Goal: Task Accomplishment & Management: Manage account settings

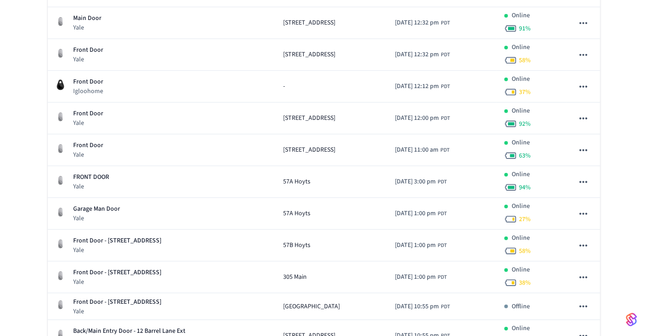
scroll to position [378, 0]
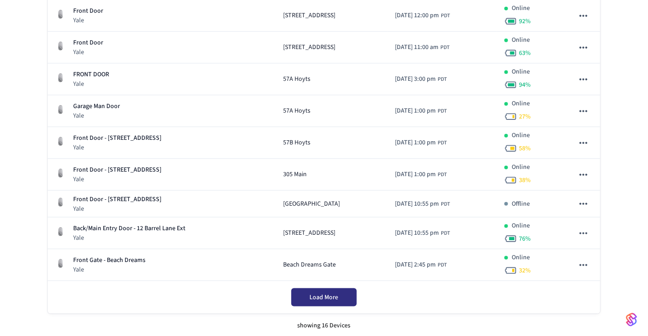
click at [311, 293] on span "Load More" at bounding box center [324, 297] width 29 height 9
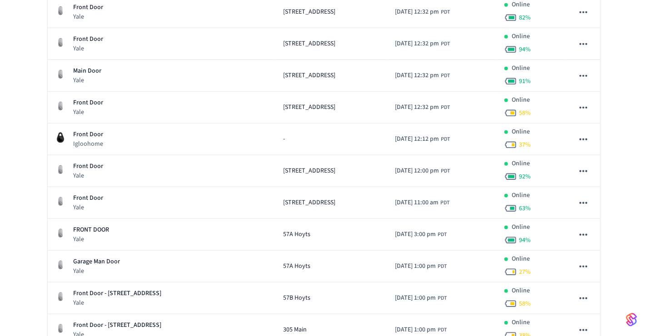
scroll to position [227, 0]
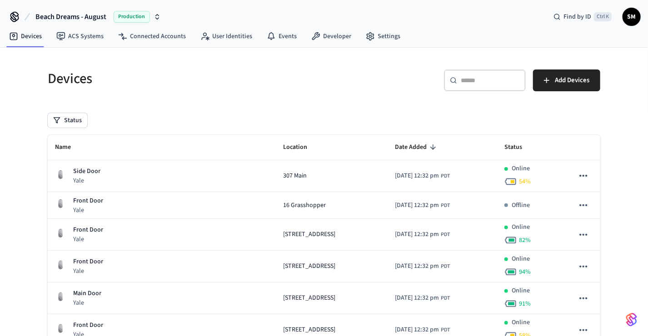
scroll to position [115, 0]
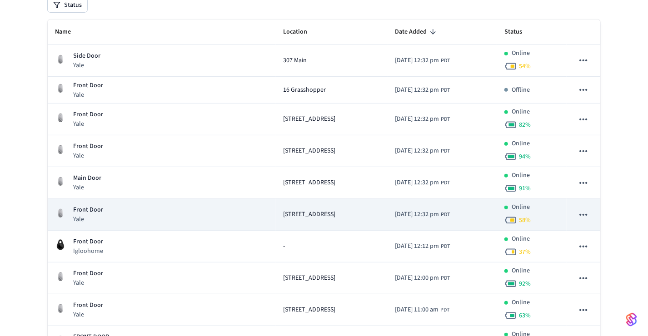
click at [189, 205] on div "Front Door Yale" at bounding box center [161, 214] width 213 height 19
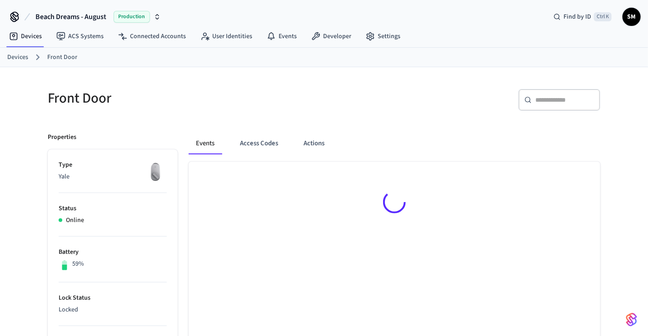
click at [148, 218] on div "Online" at bounding box center [113, 221] width 108 height 10
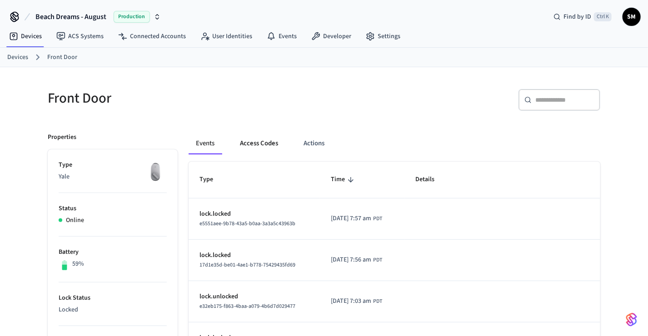
click at [251, 144] on button "Access Codes" at bounding box center [259, 144] width 53 height 22
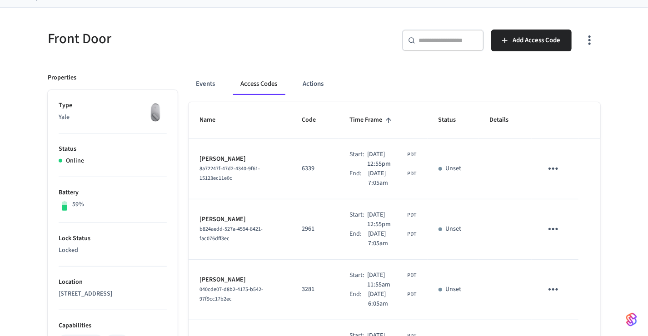
scroll to position [50, 0]
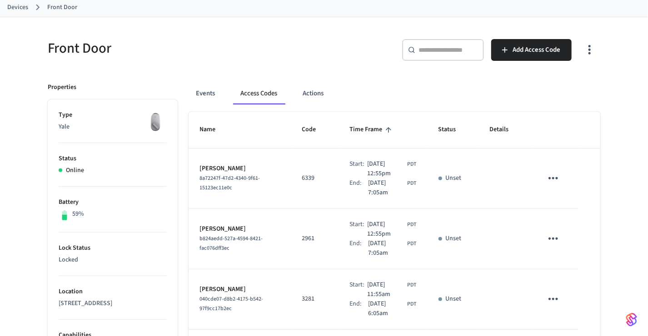
click at [595, 53] on icon "button" at bounding box center [589, 50] width 14 height 14
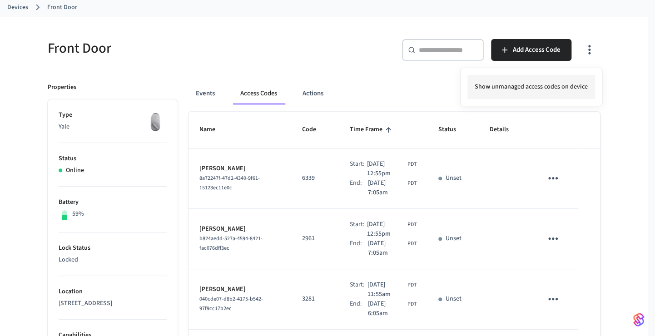
click at [531, 89] on li "Show unmanaged access codes on device" at bounding box center [531, 87] width 128 height 24
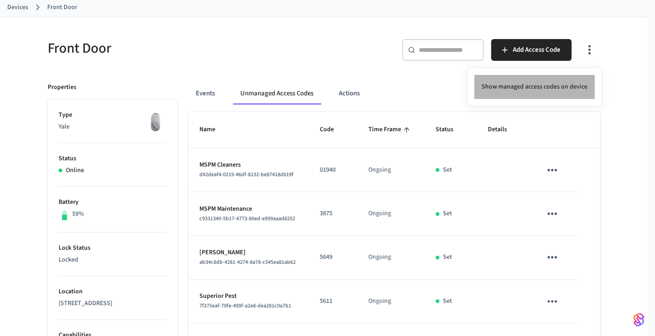
click at [577, 84] on li "Show managed access codes on device" at bounding box center [534, 87] width 120 height 24
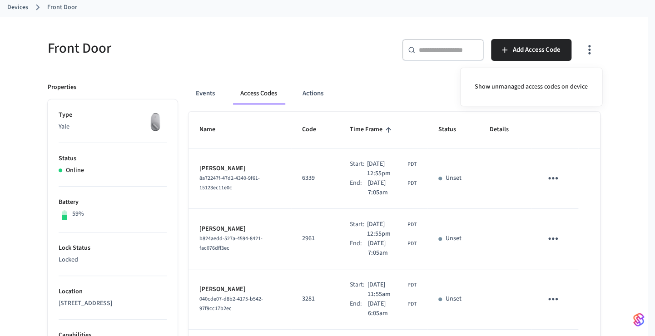
click at [645, 82] on div at bounding box center [327, 168] width 655 height 336
